Goal: Task Accomplishment & Management: Use online tool/utility

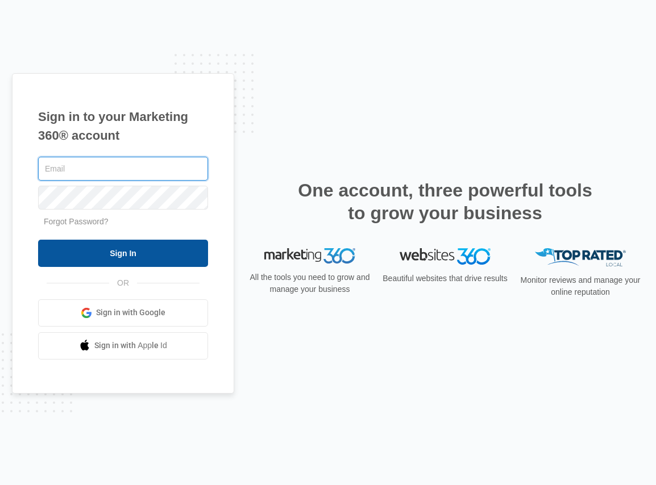
type input "barbara.keim@madwire.com"
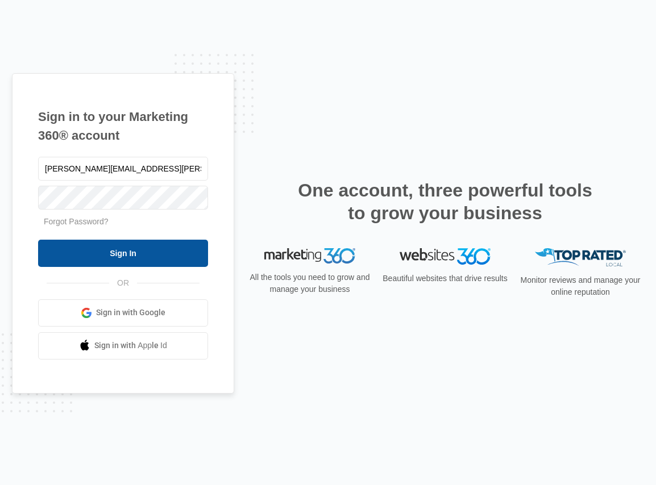
click at [163, 255] on input "Sign In" at bounding box center [123, 253] width 170 height 27
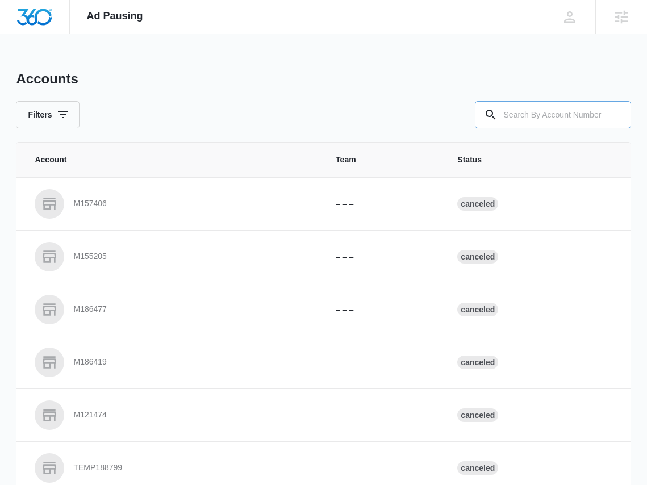
click at [586, 103] on input "text" at bounding box center [553, 114] width 156 height 27
paste input "M335133"
type input "M335133"
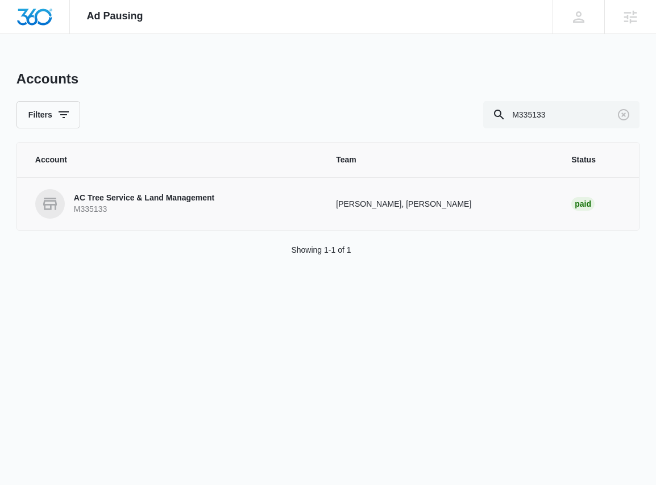
click at [161, 195] on p "AC Tree Service & Land Management" at bounding box center [144, 198] width 140 height 11
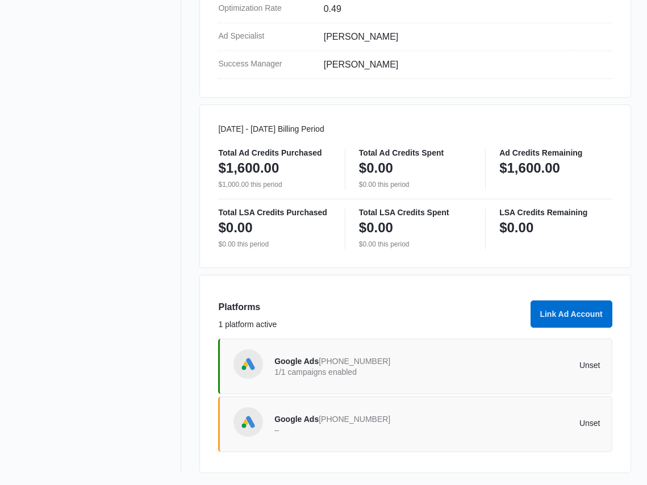
scroll to position [503, 0]
